Goal: Transaction & Acquisition: Download file/media

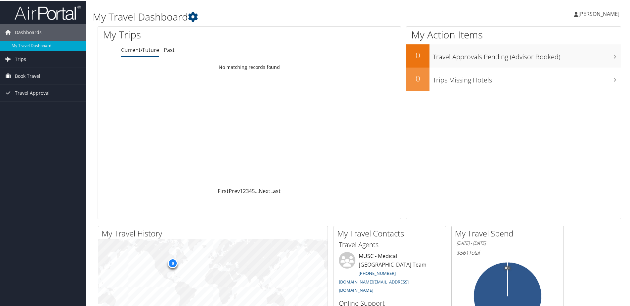
click at [34, 74] on span "Book Travel" at bounding box center [27, 75] width 25 height 17
click at [28, 105] on link "Book/Manage Online Trips" at bounding box center [43, 109] width 86 height 10
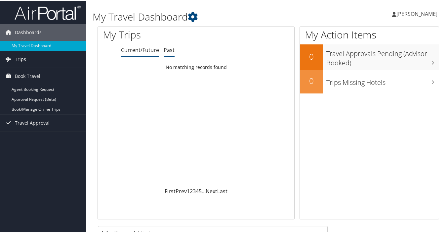
click at [169, 48] on link "Past" at bounding box center [169, 49] width 11 height 7
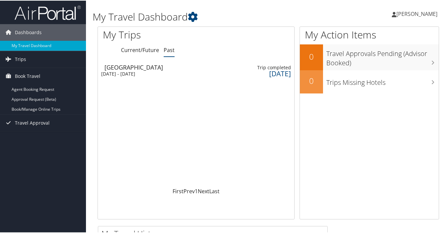
click at [140, 66] on div "Charleston" at bounding box center [137, 67] width 65 height 6
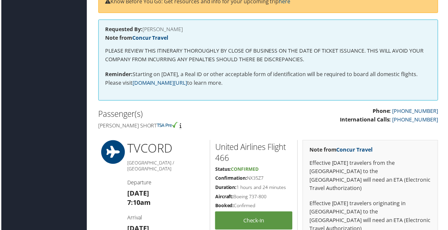
scroll to position [99, 0]
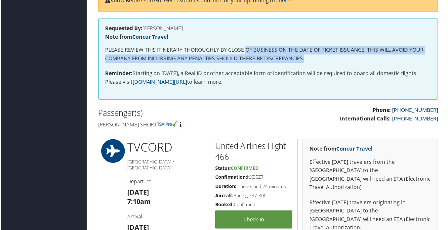
drag, startPoint x: 246, startPoint y: 41, endPoint x: 349, endPoint y: 58, distance: 104.2
click at [349, 58] on div "Requested By: [PERSON_NAME] Note from Concur Travel PLEASE REVIEW THIS ITINERAR…" at bounding box center [269, 59] width 342 height 81
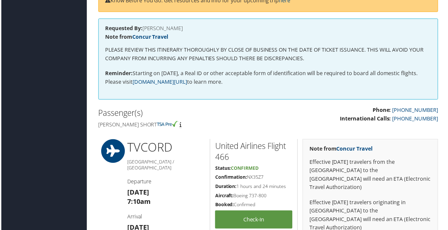
drag, startPoint x: 349, startPoint y: 58, endPoint x: 323, endPoint y: 63, distance: 26.4
click at [323, 63] on div "Requested By: [PERSON_NAME] Note from Concur Travel PLEASE REVIEW THIS ITINERAR…" at bounding box center [269, 59] width 342 height 81
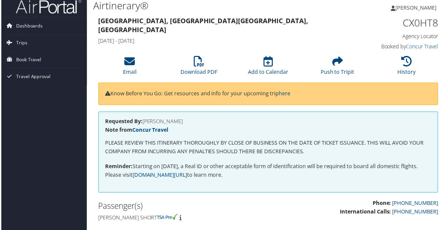
scroll to position [0, 0]
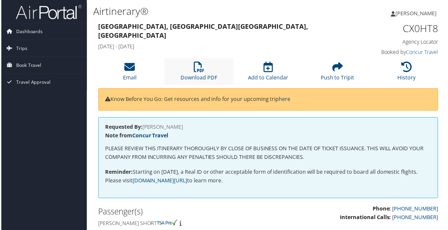
click at [208, 72] on li "Download PDF" at bounding box center [199, 72] width 70 height 27
drag, startPoint x: 298, startPoint y: 189, endPoint x: 278, endPoint y: 132, distance: 60.0
click at [278, 132] on div "Requested By: [PERSON_NAME] Note from Concur Travel PLEASE REVIEW THIS ITINERAR…" at bounding box center [269, 158] width 342 height 81
drag, startPoint x: 278, startPoint y: 132, endPoint x: 218, endPoint y: 141, distance: 60.5
click at [218, 141] on div "Requested By: [PERSON_NAME] Note from Concur Travel PLEASE REVIEW THIS ITINERAR…" at bounding box center [269, 158] width 342 height 81
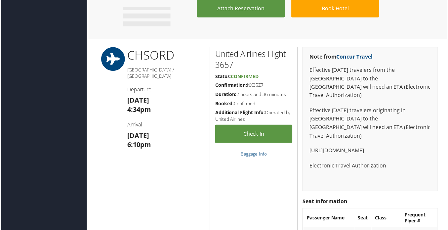
scroll to position [728, 0]
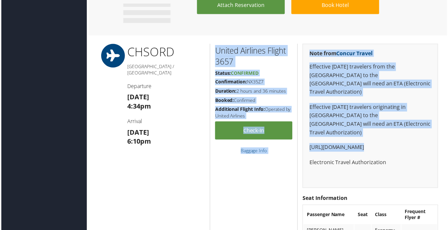
drag, startPoint x: 211, startPoint y: 43, endPoint x: 410, endPoint y: 171, distance: 236.7
click at [410, 171] on div "85955897 [GEOGRAPHIC_DATA], [GEOGRAPHIC_DATA] [GEOGRAPHIC_DATA], [GEOGRAPHIC_DA…" at bounding box center [269, 22] width 352 height 1458
drag, startPoint x: 410, startPoint y: 171, endPoint x: 361, endPoint y: 170, distance: 50.0
click at [361, 170] on div "Note from Concur Travel Effective [DATE] travelers from the [GEOGRAPHIC_DATA] t…" at bounding box center [371, 116] width 136 height 145
drag, startPoint x: 410, startPoint y: 158, endPoint x: 211, endPoint y: 47, distance: 227.6
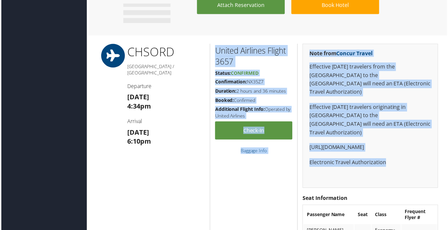
click at [211, 47] on div "CHS ORD Charleston / [GEOGRAPHIC_DATA] Departure [DATE] 4:34pm Arrival [DATE] 6…" at bounding box center [269, 143] width 352 height 198
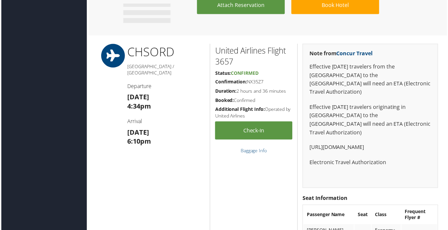
drag, startPoint x: 211, startPoint y: 47, endPoint x: 204, endPoint y: 82, distance: 35.4
click at [204, 82] on div "CHS ORD Charleston / [GEOGRAPHIC_DATA] Departure [DATE] 4:34pm Arrival [DATE] 6…" at bounding box center [166, 143] width 88 height 198
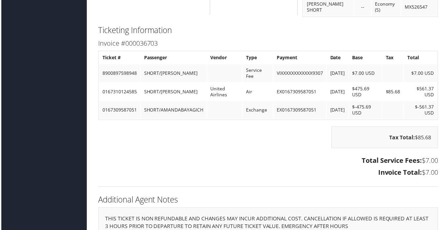
scroll to position [1173, 0]
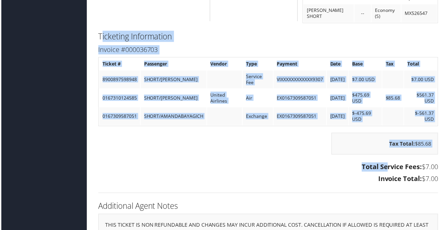
drag, startPoint x: 103, startPoint y: 22, endPoint x: 381, endPoint y: 167, distance: 313.8
drag, startPoint x: 381, startPoint y: 167, endPoint x: 255, endPoint y: 167, distance: 126.0
click at [255, 167] on h3 "Total Service Fees: $7.00" at bounding box center [269, 167] width 342 height 9
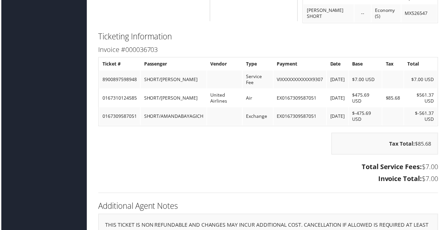
click at [194, 39] on h2 "Ticketing Information" at bounding box center [269, 36] width 342 height 11
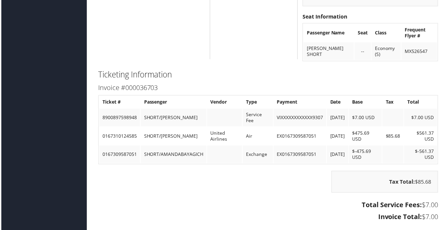
scroll to position [1130, 0]
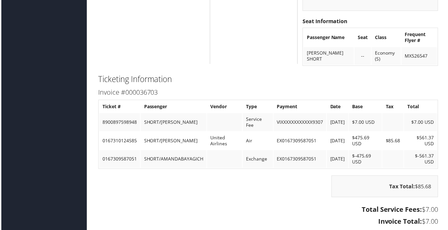
click at [124, 148] on td "0167310124585" at bounding box center [119, 141] width 41 height 18
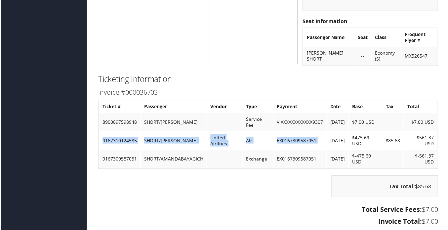
drag, startPoint x: 100, startPoint y: 139, endPoint x: 325, endPoint y: 144, distance: 225.0
click at [325, 144] on tr "0167310124585 SHORT/[PERSON_NAME] United Airlines Air EX0167309587051 [DATE] $4…" at bounding box center [269, 141] width 340 height 18
drag, startPoint x: 325, startPoint y: 144, endPoint x: 250, endPoint y: 158, distance: 75.7
click at [250, 158] on td "Exchange" at bounding box center [258, 160] width 30 height 18
drag, startPoint x: 101, startPoint y: 141, endPoint x: 136, endPoint y: 145, distance: 34.9
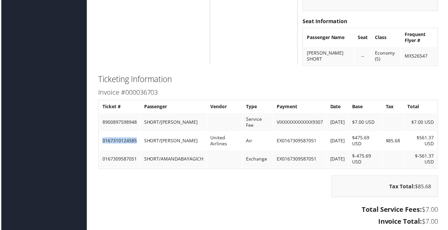
click at [136, 145] on td "0167310124585" at bounding box center [119, 141] width 41 height 18
copy td "0167310124585"
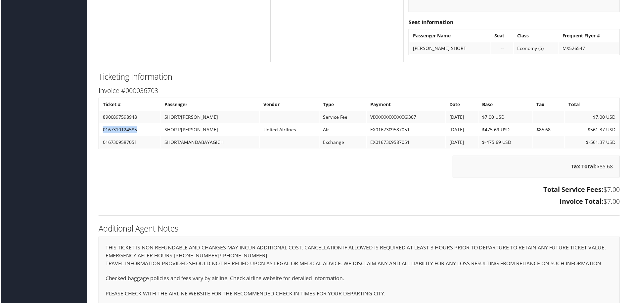
scroll to position [984, 0]
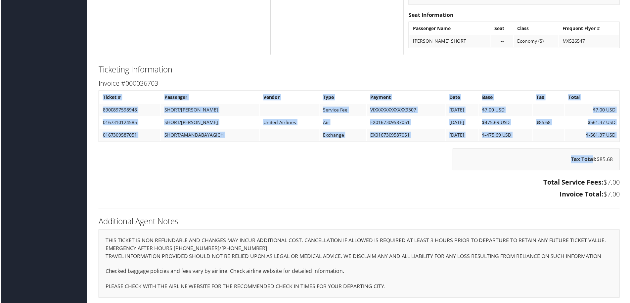
drag, startPoint x: 515, startPoint y: 79, endPoint x: 589, endPoint y: 152, distance: 104.1
click at [448, 151] on div "Ticketing Information Invoice #000036703 Ticket # Passenger Vendor Type Payment…" at bounding box center [359, 139] width 533 height 152
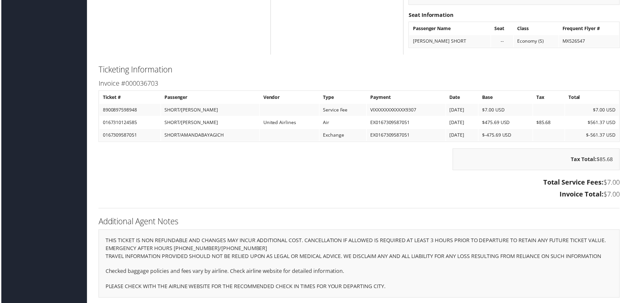
drag, startPoint x: 589, startPoint y: 152, endPoint x: 485, endPoint y: 206, distance: 117.2
click at [448, 206] on div "Ticketing Information Invoice #000036703 Ticket # Passenger Vendor Type Payment…" at bounding box center [359, 139] width 533 height 152
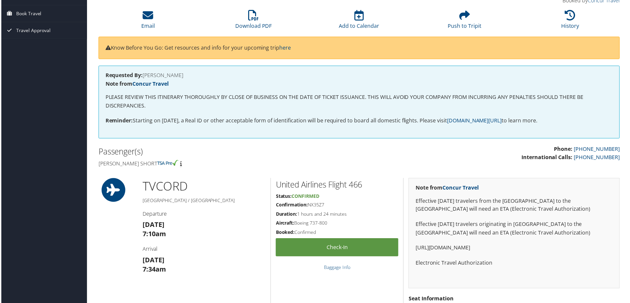
scroll to position [47, 0]
